Goal: Transaction & Acquisition: Obtain resource

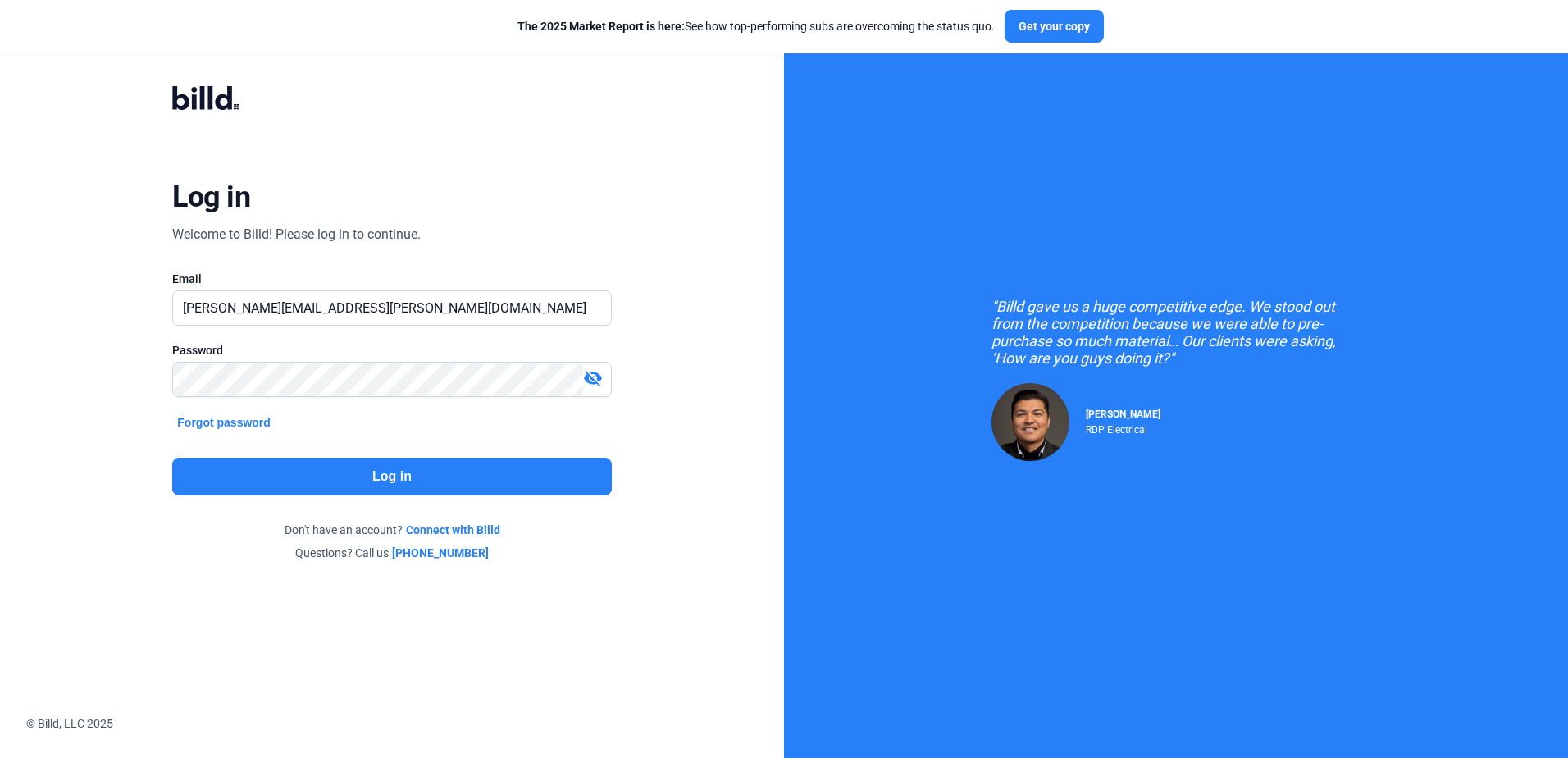
click at [371, 474] on button "Log in" at bounding box center [392, 477] width 439 height 38
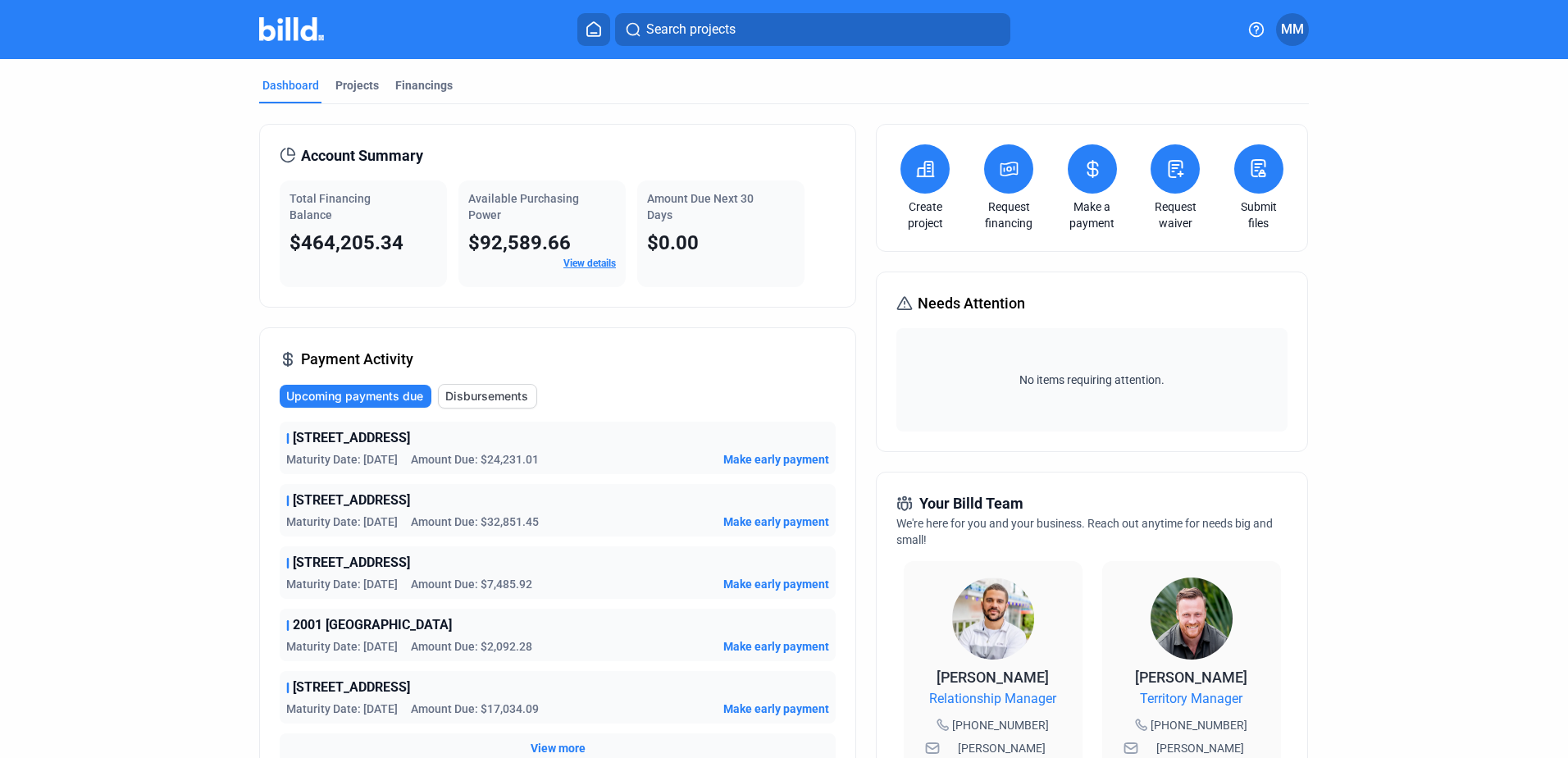
click at [1001, 167] on icon at bounding box center [1010, 169] width 17 height 13
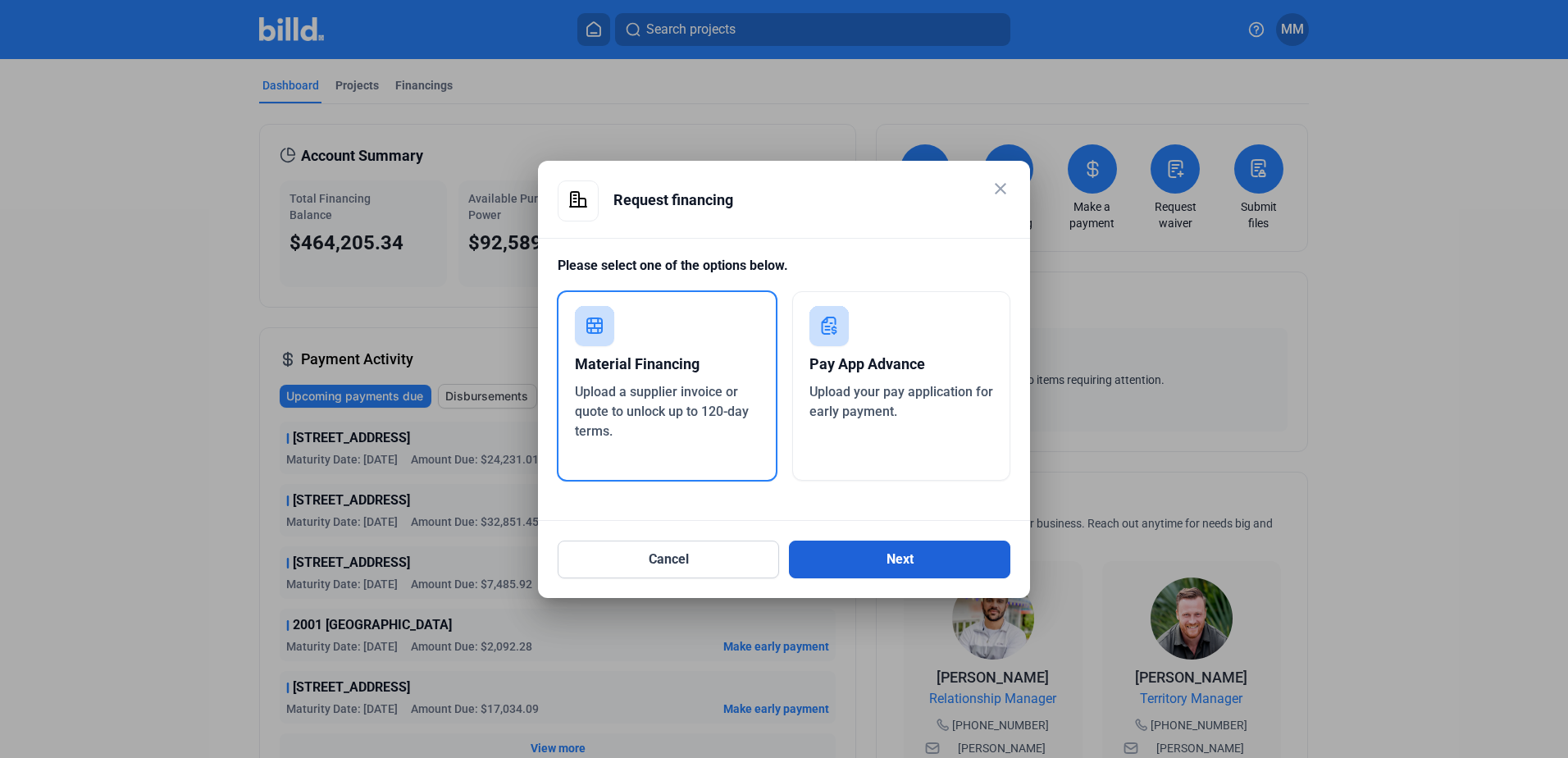
click at [963, 558] on button "Next" at bounding box center [900, 560] width 221 height 38
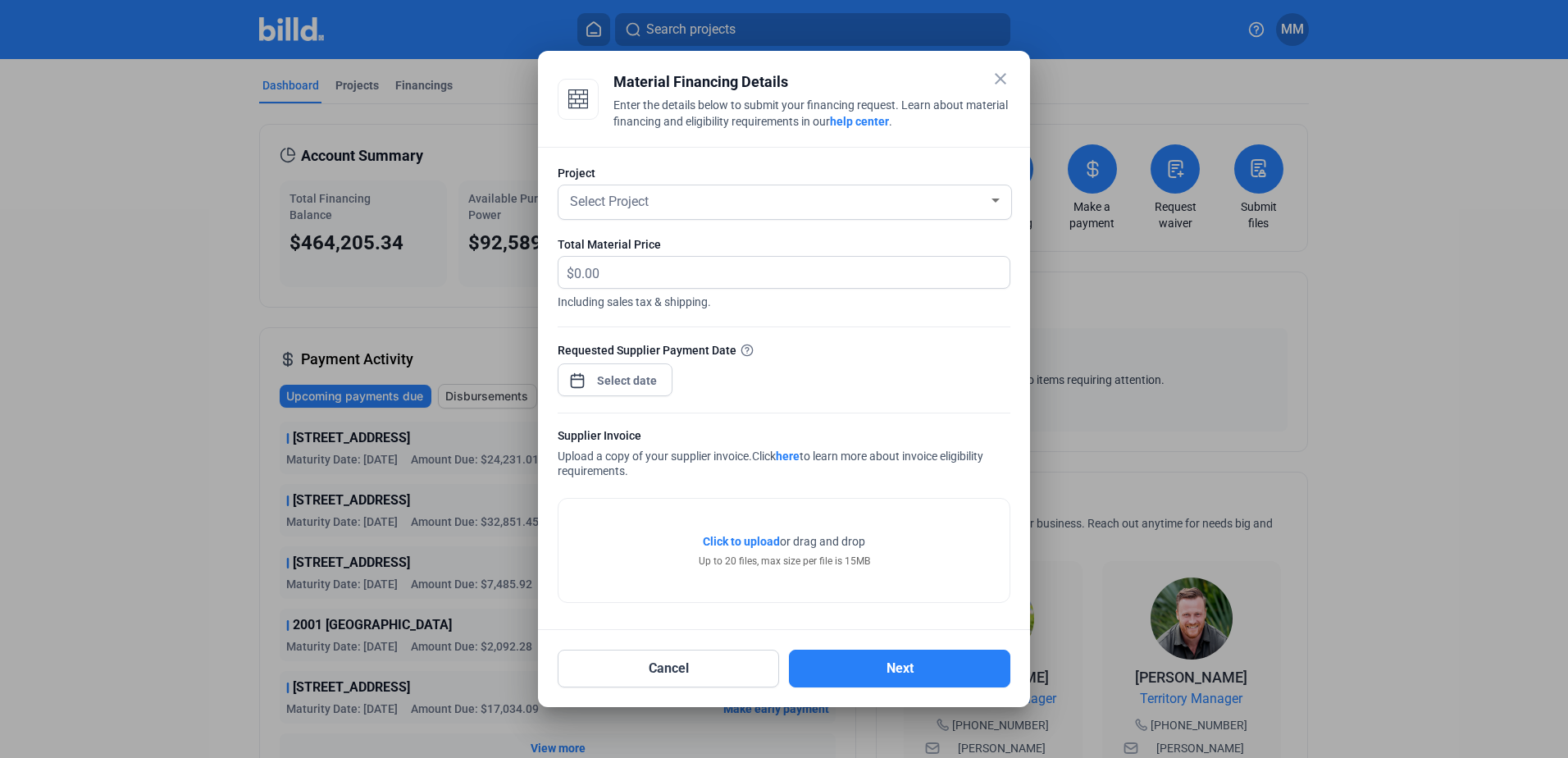
click at [663, 182] on div "Project Select Project" at bounding box center [784, 200] width 453 height 71
click at [663, 198] on div "Select Project" at bounding box center [777, 200] width 422 height 23
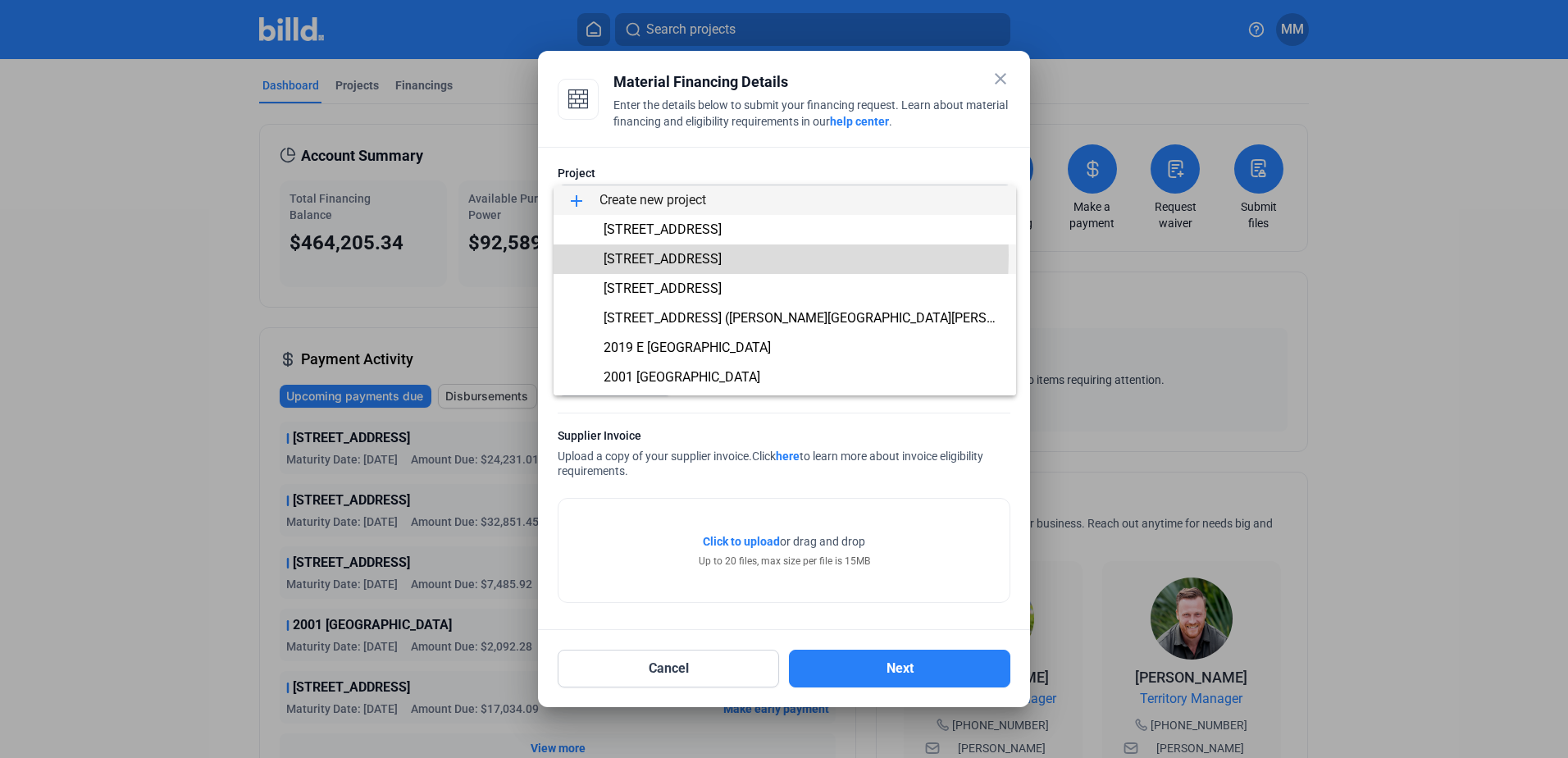
click at [676, 255] on span "[STREET_ADDRESS]" at bounding box center [663, 258] width 118 height 16
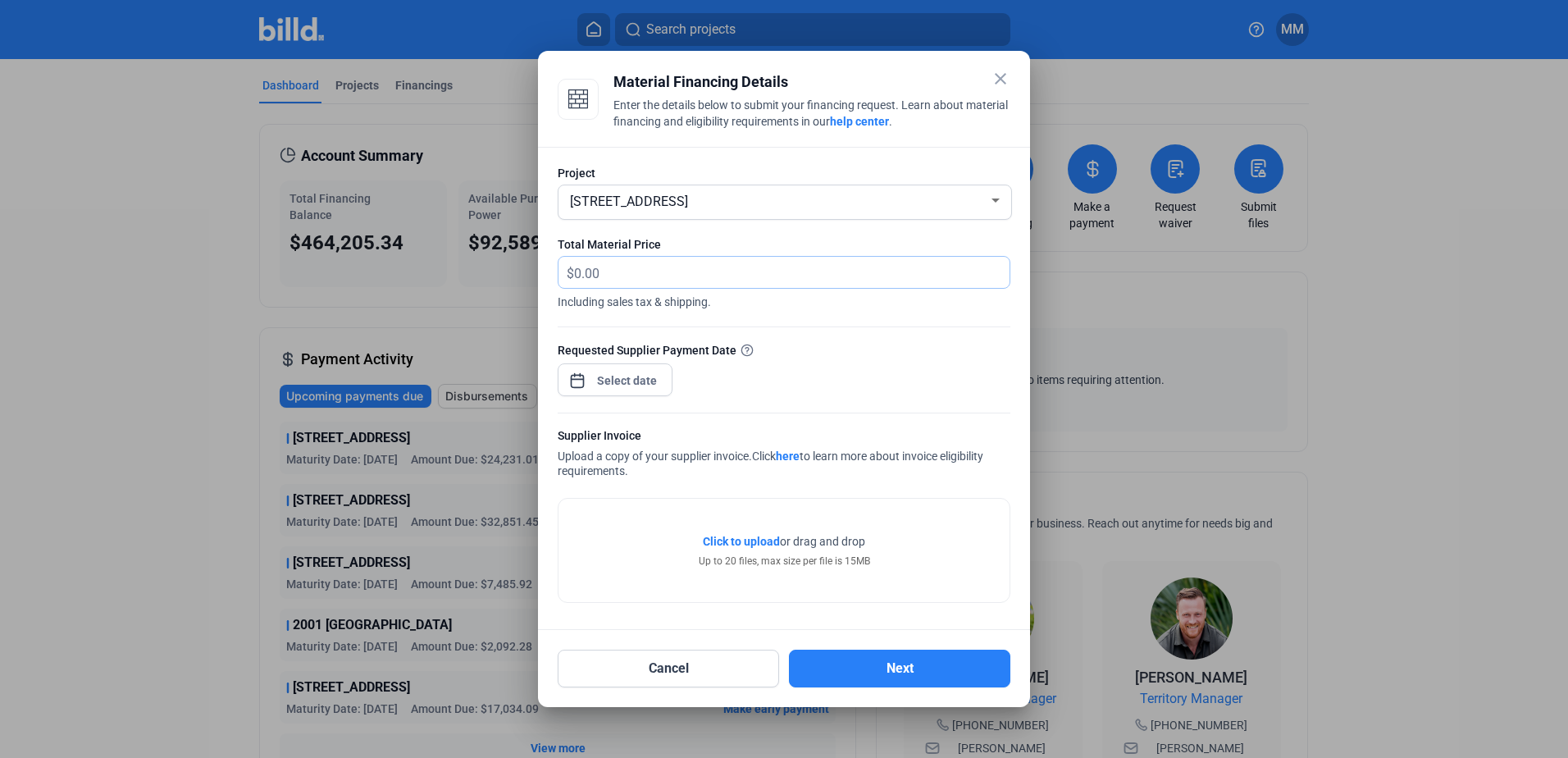
click at [673, 268] on input "text" at bounding box center [782, 273] width 417 height 32
type input "1,617.91"
click at [636, 393] on div at bounding box center [627, 381] width 70 height 30
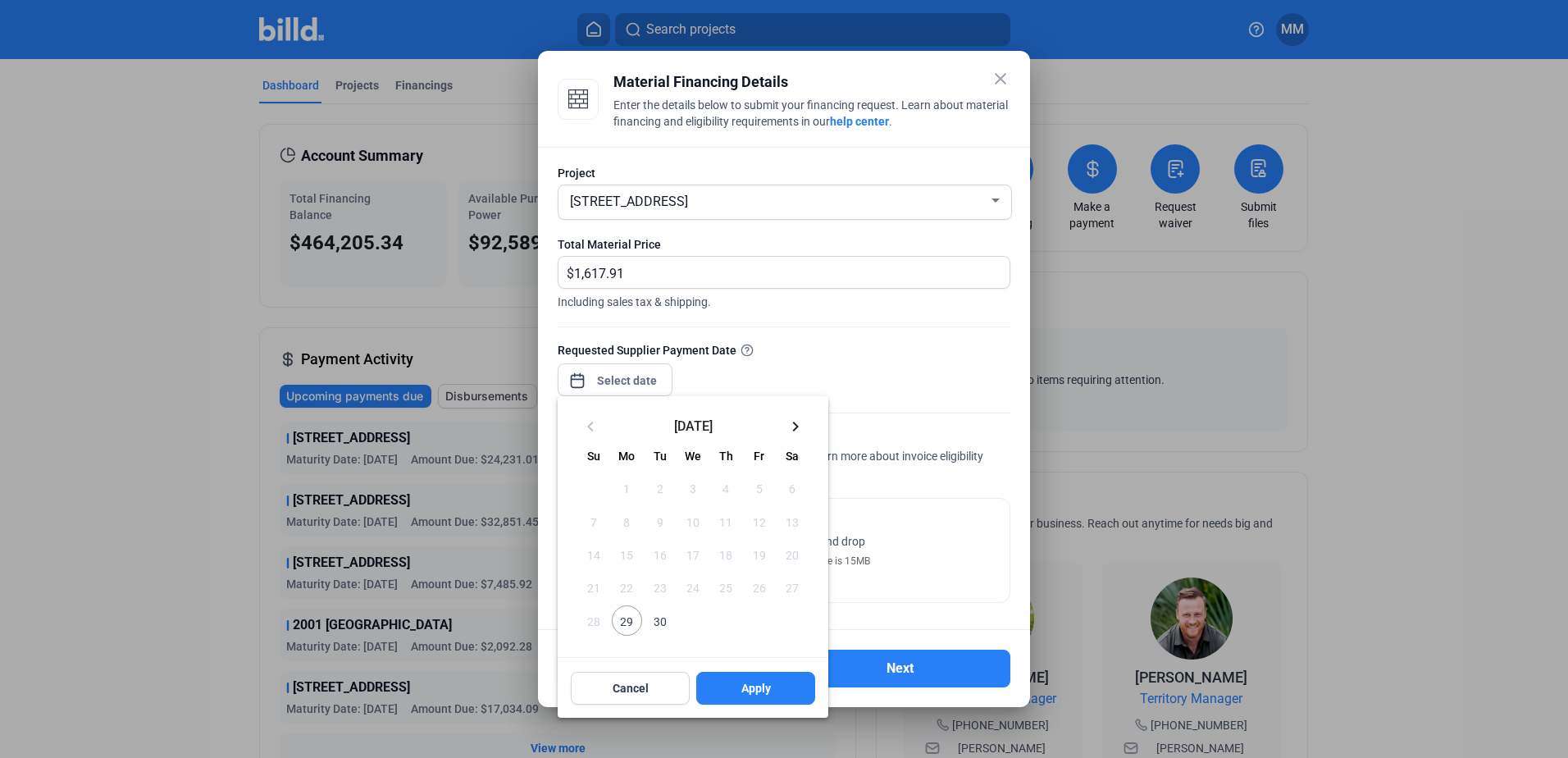
click at [624, 630] on span "29" at bounding box center [627, 620] width 30 height 30
click at [725, 680] on button "Apply" at bounding box center [756, 688] width 119 height 33
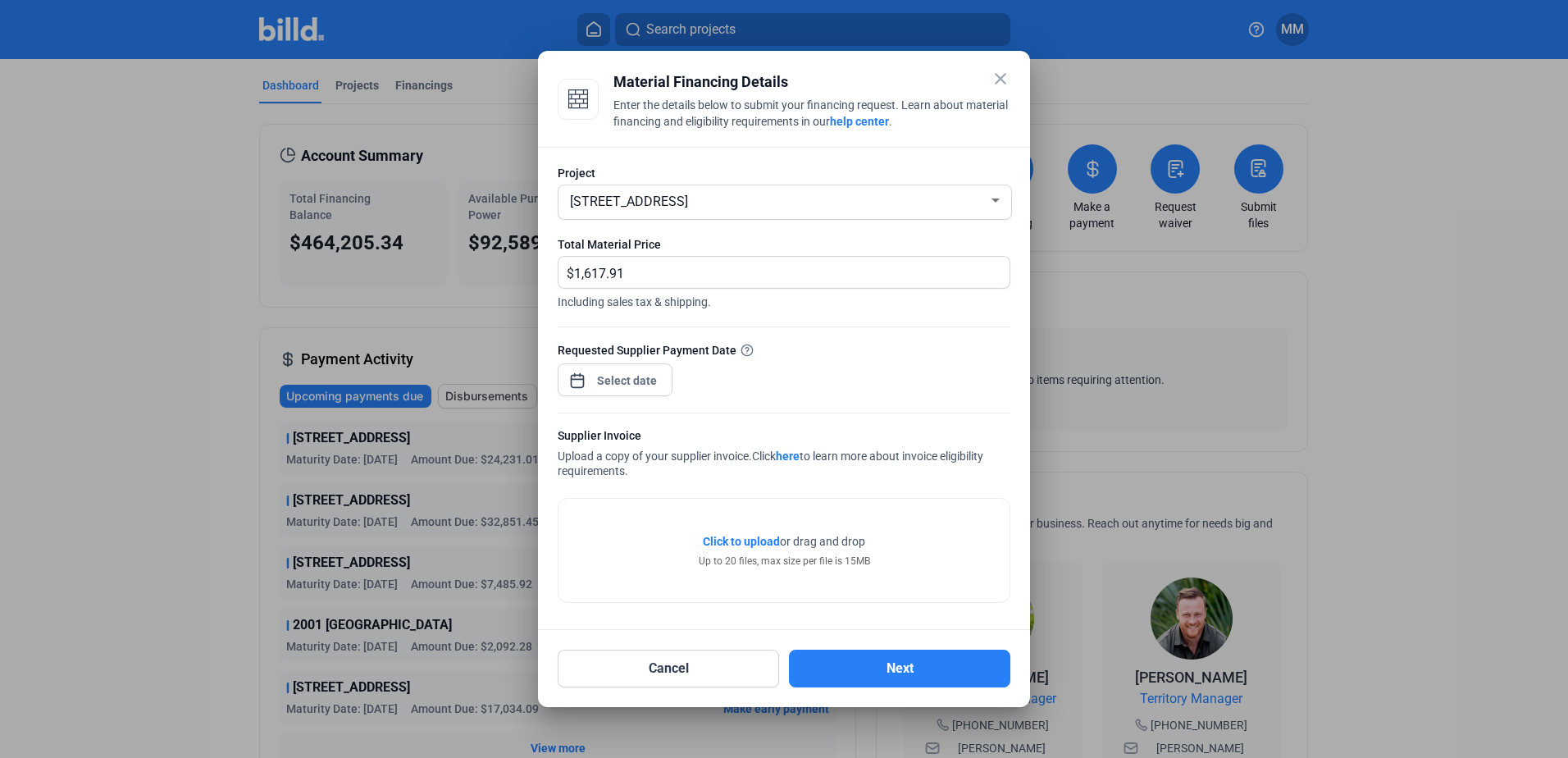
click at [750, 546] on span "Click to upload" at bounding box center [741, 542] width 77 height 13
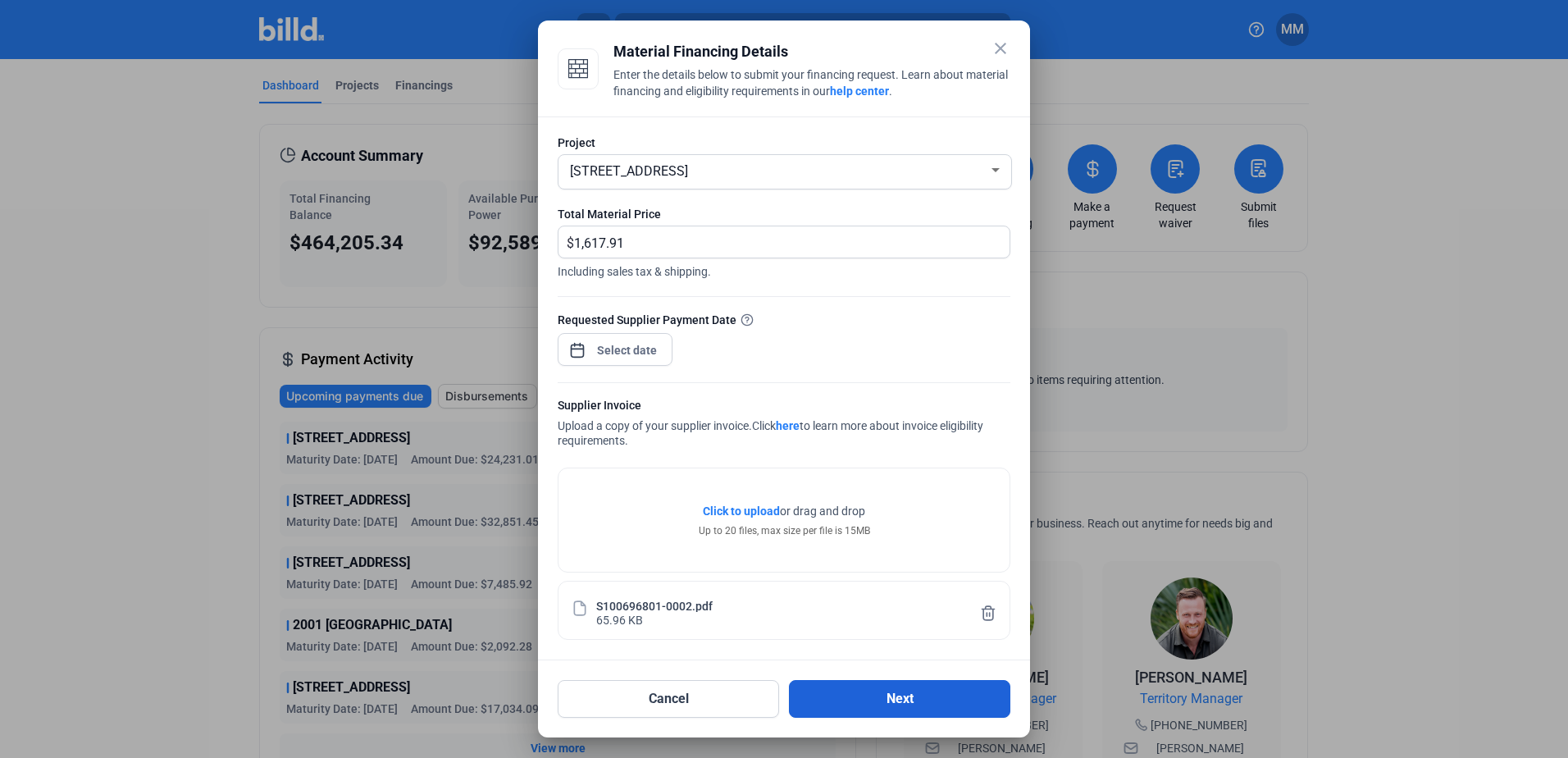
click at [926, 703] on button "Next" at bounding box center [900, 699] width 221 height 38
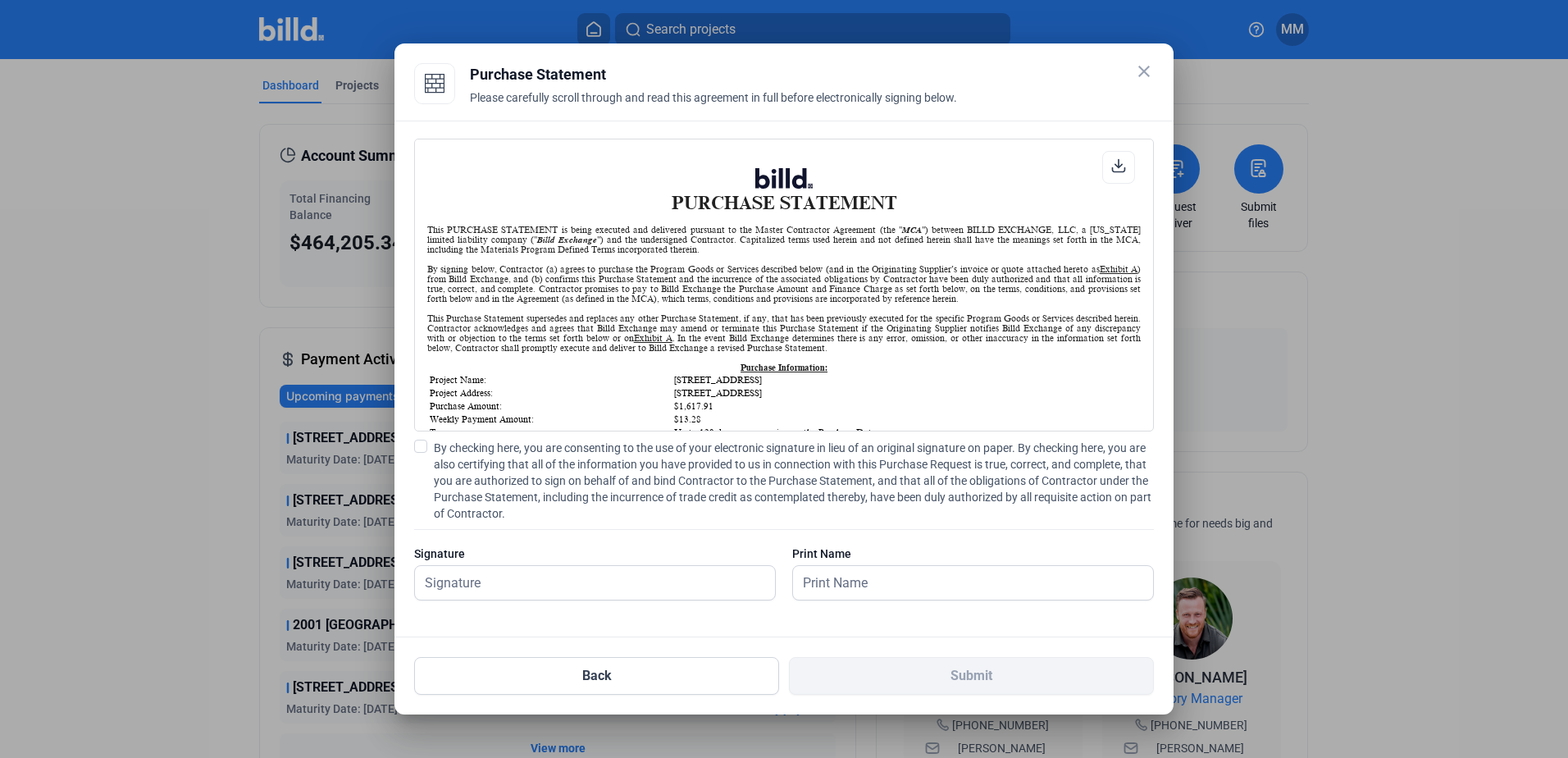
click at [618, 500] on span "By checking here, you are consenting to the use of your electronic signature in…" at bounding box center [794, 480] width 720 height 82
click at [0, 0] on input "By checking here, you are consenting to the use of your electronic signature in…" at bounding box center [0, 0] width 0 height 0
click at [639, 576] on input "text" at bounding box center [586, 582] width 342 height 34
type input "[PERSON_NAME][DATE]"
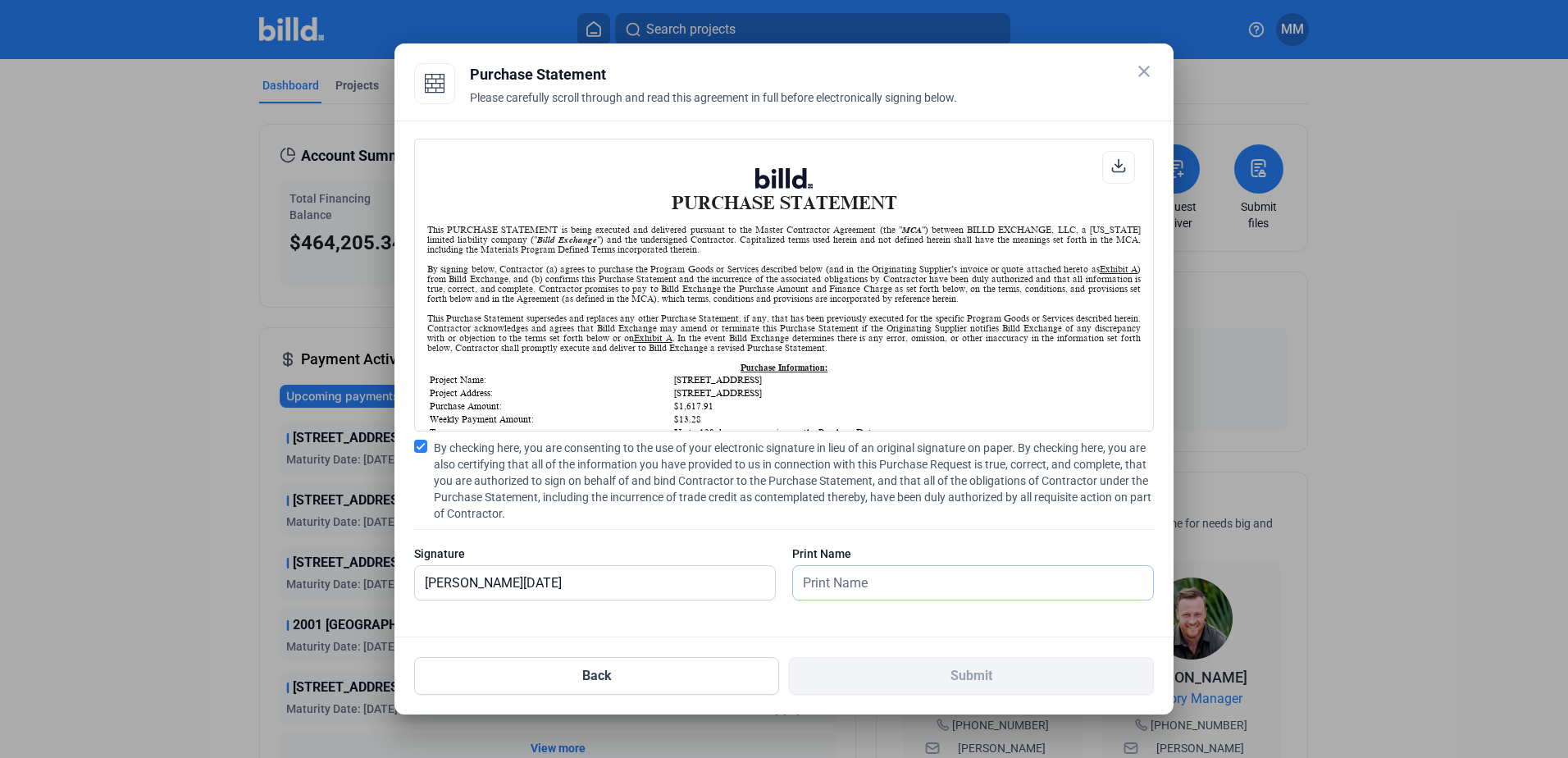
type input "[PERSON_NAME][DATE]"
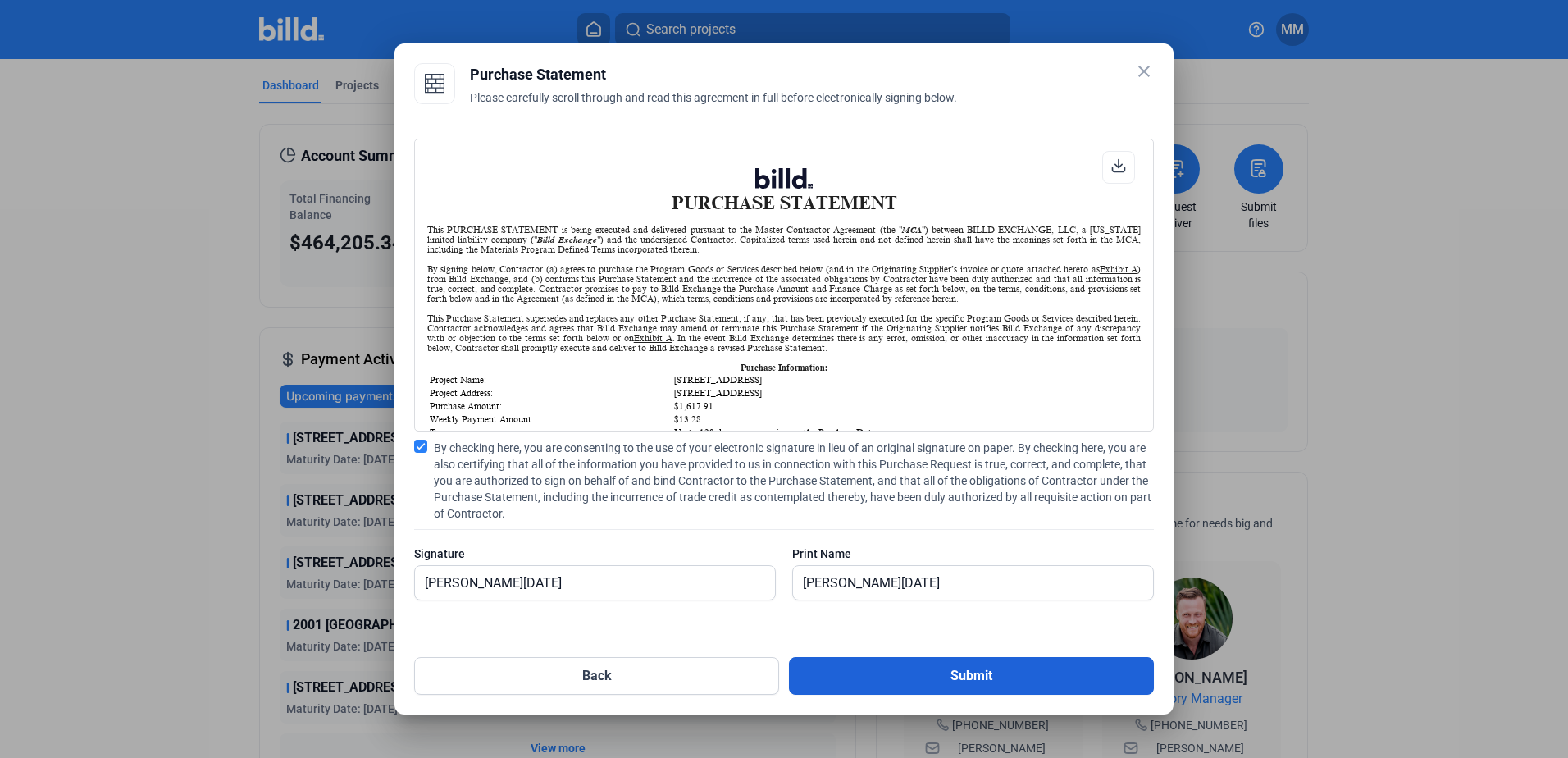
click at [847, 669] on button "Submit" at bounding box center [972, 676] width 365 height 38
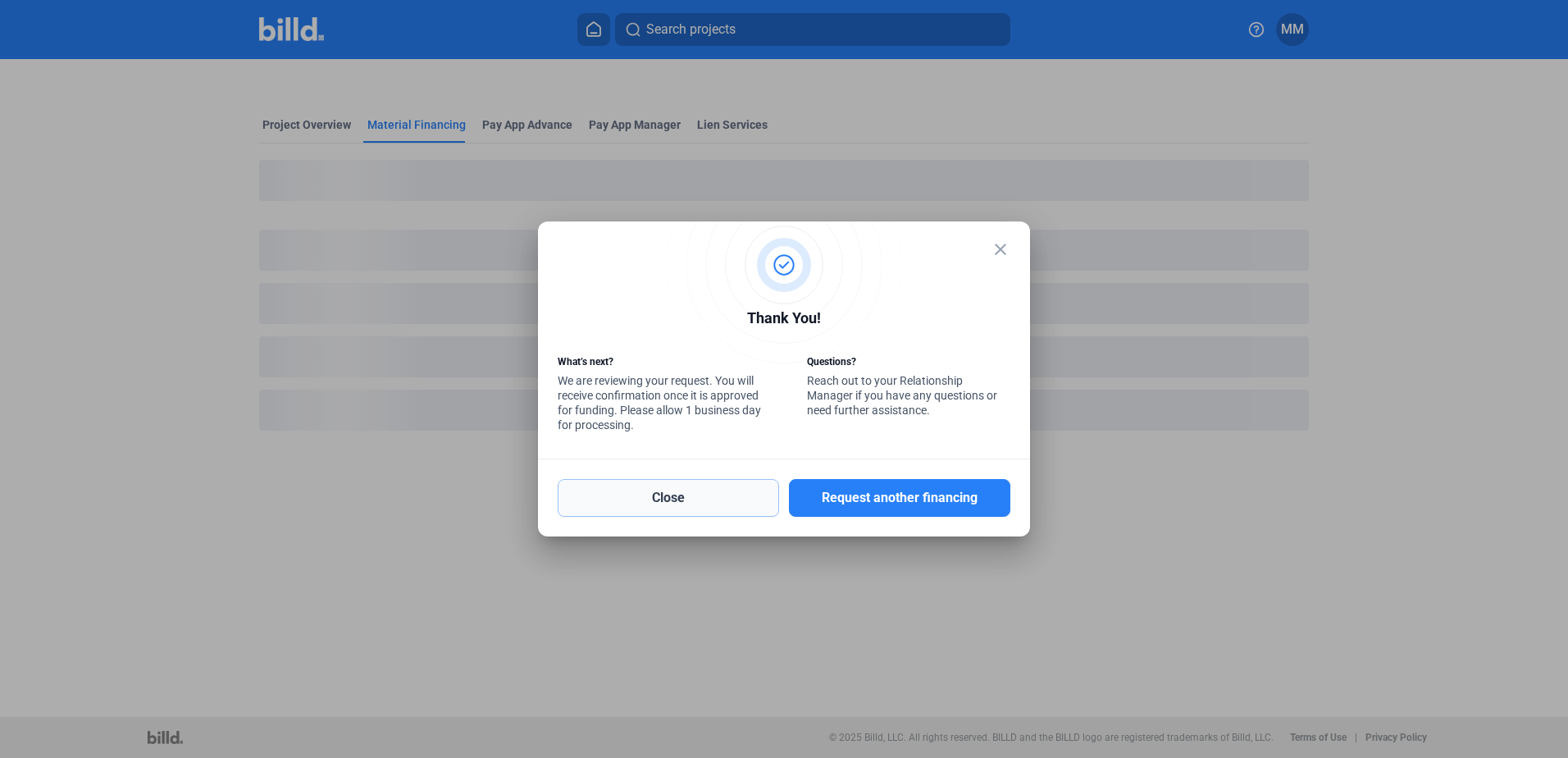
click at [697, 497] on button "Close" at bounding box center [668, 498] width 221 height 38
